Goal: Find specific page/section

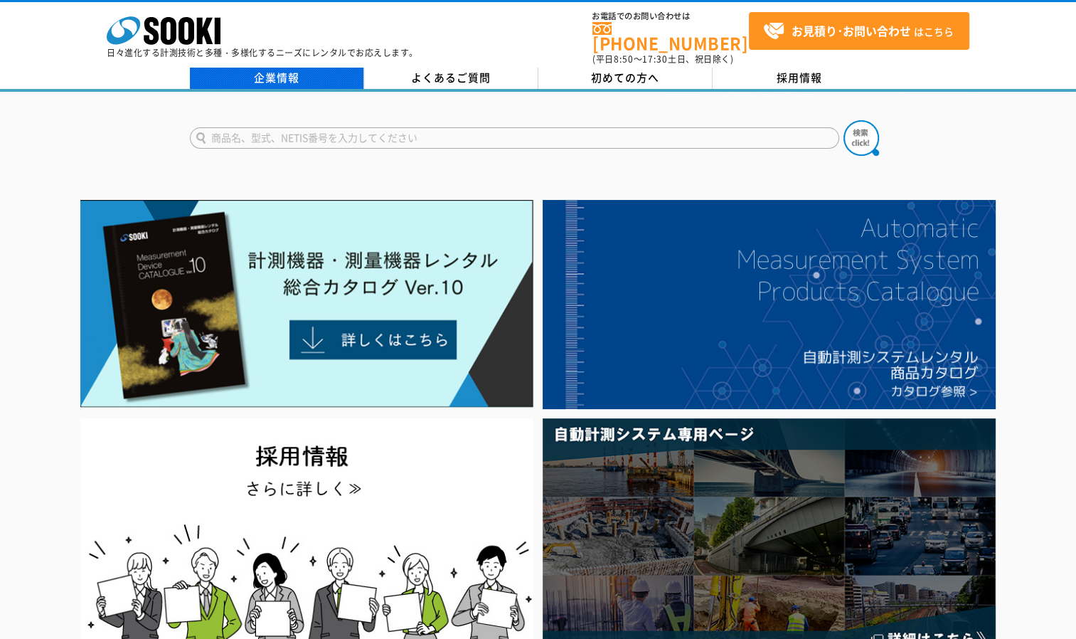
click at [329, 70] on link "企業情報" at bounding box center [277, 78] width 174 height 21
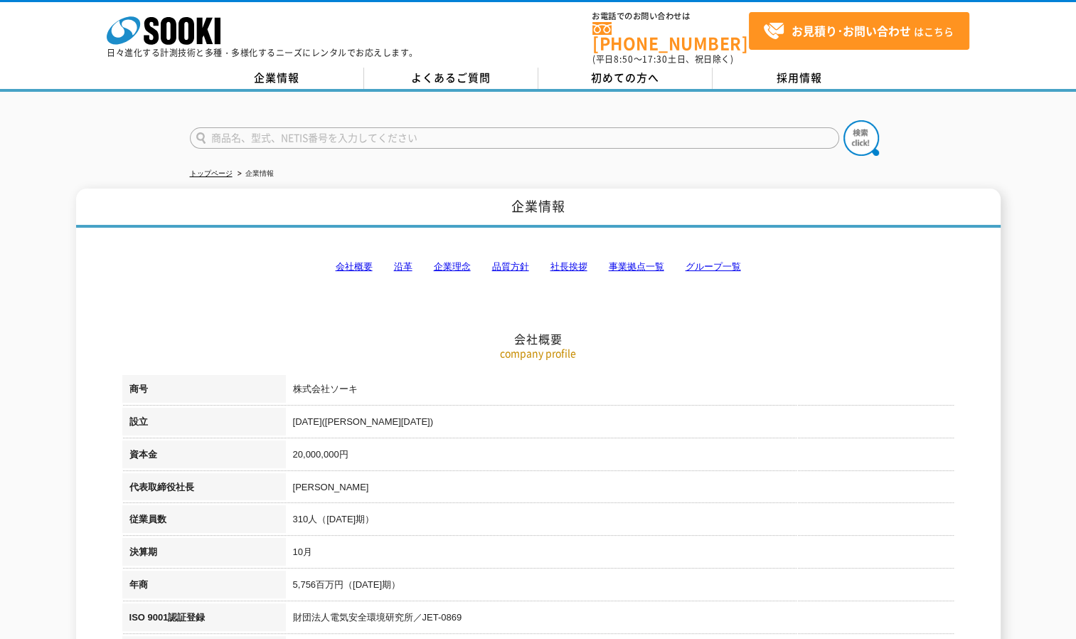
click at [632, 261] on link "事業拠点一覧" at bounding box center [636, 266] width 55 height 11
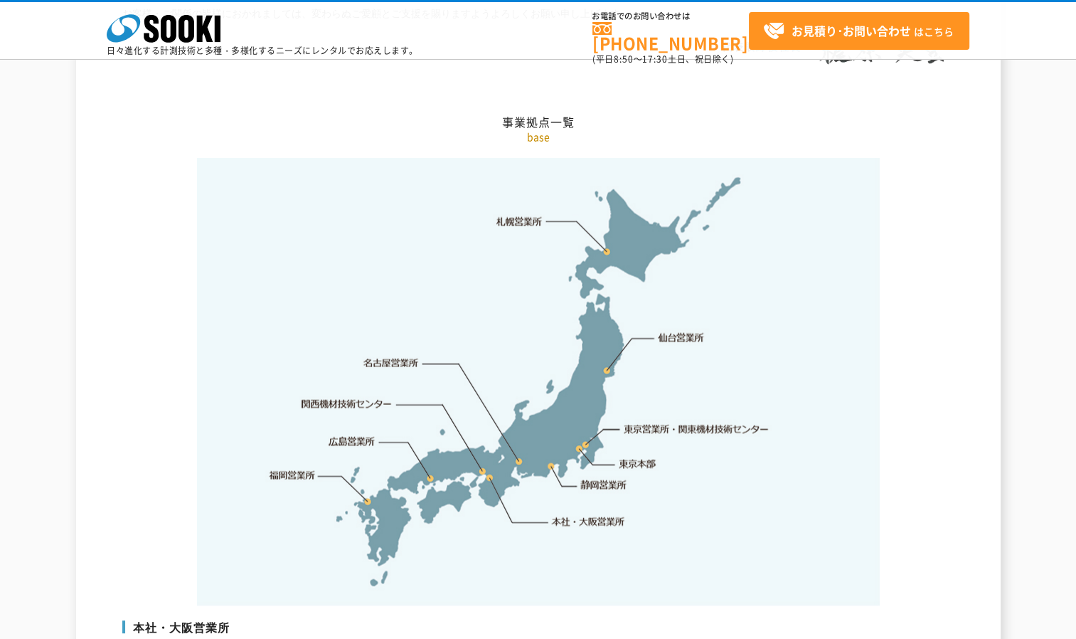
scroll to position [2855, 0]
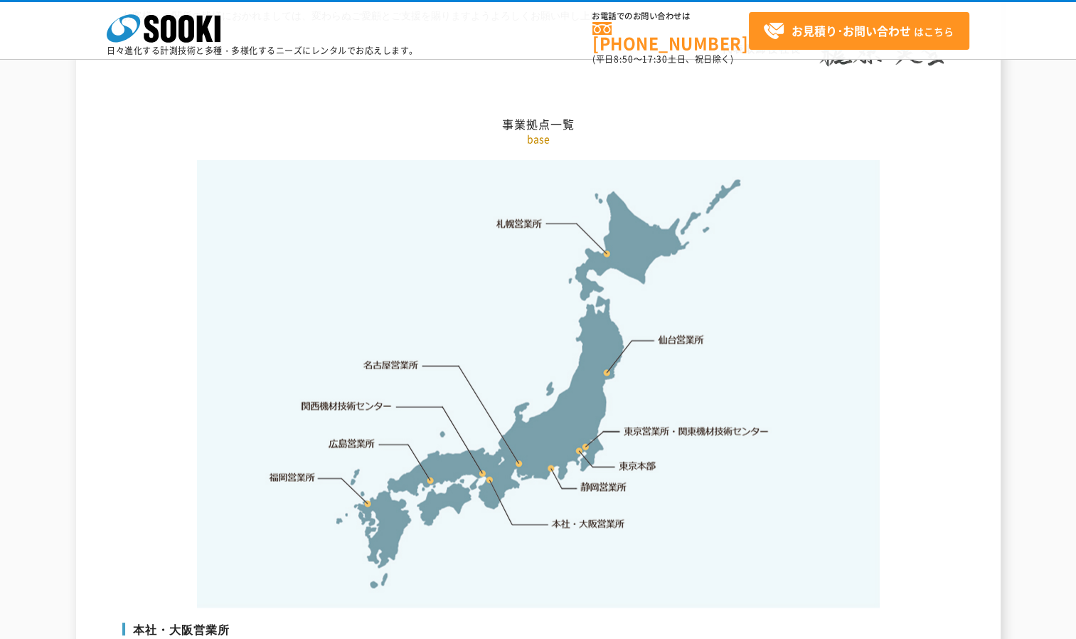
click at [716, 424] on link "東京営業所・関東機材技術センター" at bounding box center [697, 431] width 146 height 14
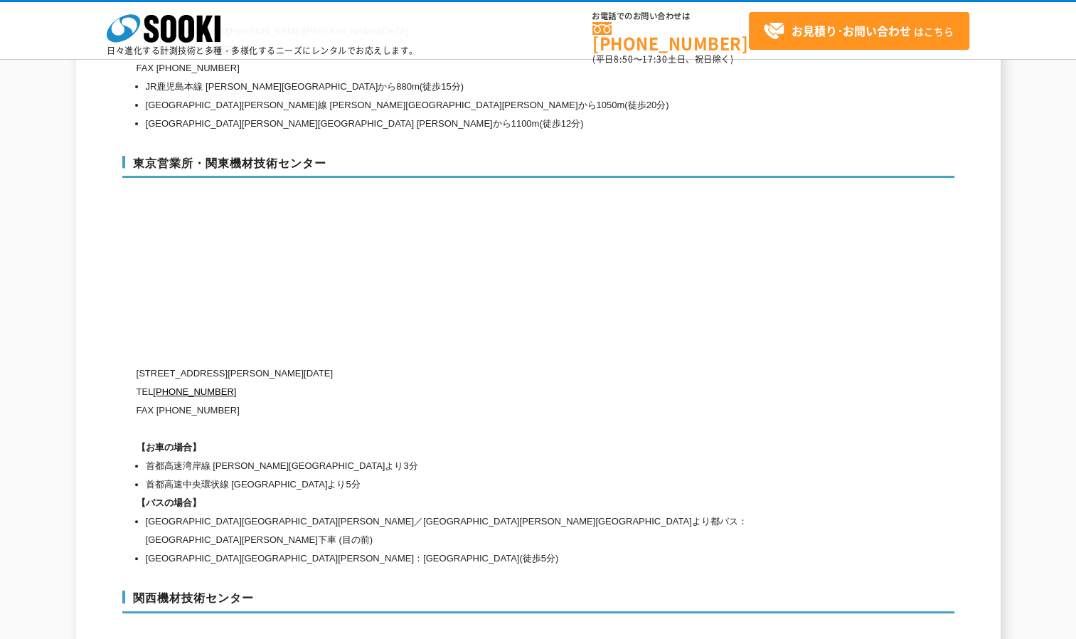
scroll to position [5862, 0]
